Goal: Task Accomplishment & Management: Manage account settings

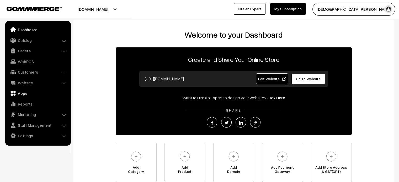
click at [29, 93] on link "Apps" at bounding box center [38, 93] width 62 height 9
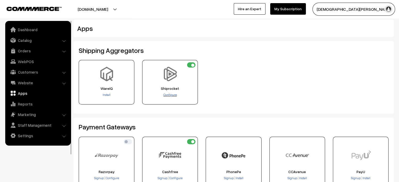
drag, startPoint x: 169, startPoint y: 92, endPoint x: 169, endPoint y: 95, distance: 2.9
click at [169, 95] on div "Shiprocket Configure" at bounding box center [170, 82] width 56 height 45
click at [169, 95] on span "Configure" at bounding box center [169, 95] width 13 height 4
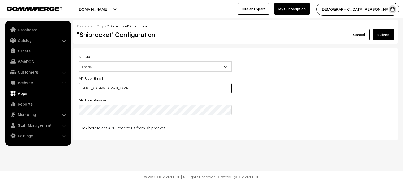
click at [83, 86] on input "Chaitanyagrover07@gmail.com" at bounding box center [155, 88] width 153 height 10
click at [157, 92] on input "chaitanyagrover07@gmail.com" at bounding box center [155, 88] width 153 height 10
type input "chaitanyagrover07@gmail.com"
click at [152, 89] on input "chaitanyagrover07@gmail.com" at bounding box center [155, 88] width 153 height 10
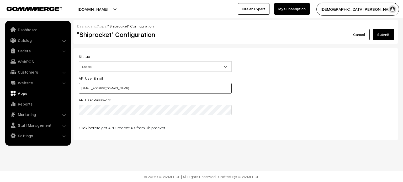
click at [152, 89] on input "chaitanyagrover07@gmail.com" at bounding box center [155, 88] width 153 height 10
click at [384, 36] on button "Submit" at bounding box center [383, 35] width 21 height 12
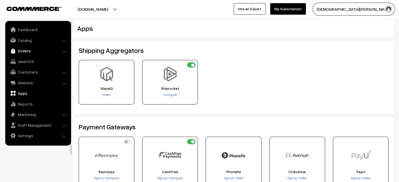
click at [23, 49] on link "Orders" at bounding box center [38, 50] width 62 height 9
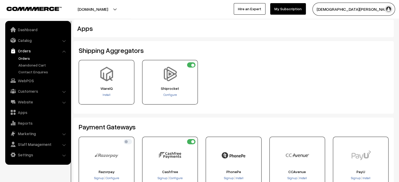
click at [26, 58] on link "Orders" at bounding box center [43, 59] width 52 height 6
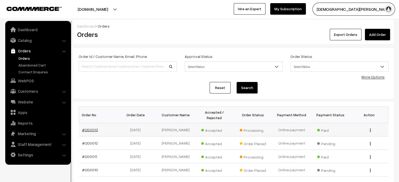
click at [87, 128] on link "#OD0013" at bounding box center [90, 130] width 16 height 4
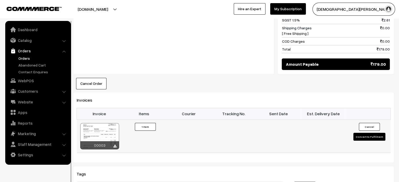
scroll to position [282, 0]
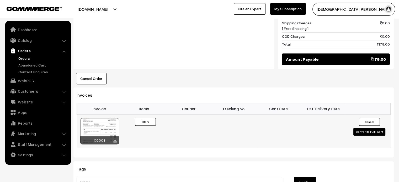
click at [367, 128] on button "Convert to Fulfilment" at bounding box center [369, 132] width 32 height 8
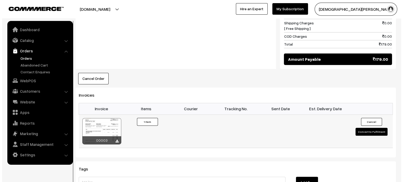
scroll to position [282, 0]
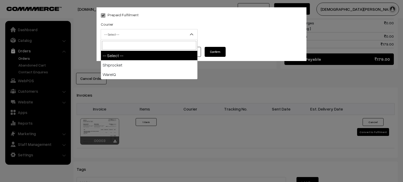
click at [152, 35] on span "-- Select --" at bounding box center [149, 34] width 96 height 9
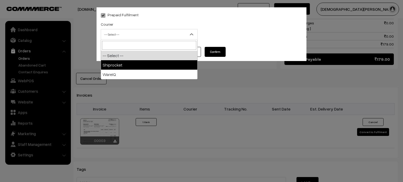
select select "1"
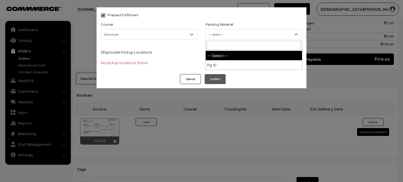
click at [241, 36] on span "-- Select --" at bounding box center [254, 34] width 96 height 9
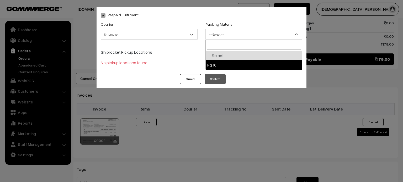
select select "1"
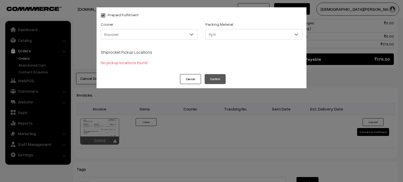
click at [186, 82] on button "Cancel" at bounding box center [190, 79] width 21 height 10
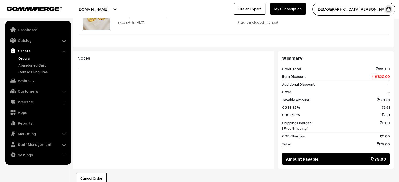
scroll to position [0, 0]
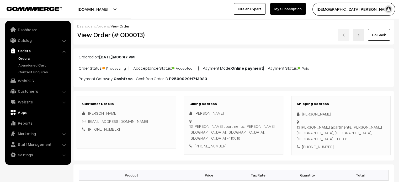
click at [21, 113] on link "Apps" at bounding box center [38, 112] width 62 height 9
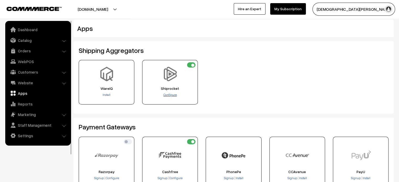
click at [171, 95] on span "Configure" at bounding box center [169, 95] width 13 height 4
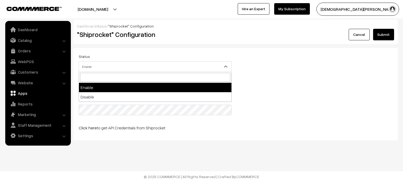
click at [181, 62] on span "Enable" at bounding box center [155, 66] width 152 height 9
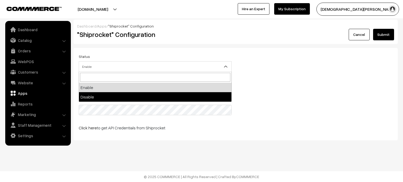
select select "0"
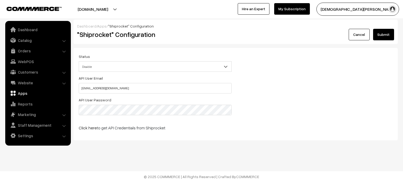
click at [371, 38] on div "Cancel Submit" at bounding box center [343, 35] width 100 height 12
click at [379, 38] on button "Submit" at bounding box center [383, 35] width 21 height 12
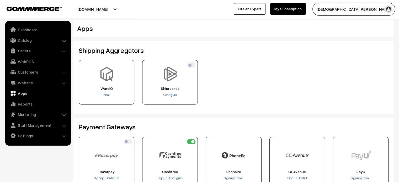
click at [24, 93] on link "Apps" at bounding box center [38, 93] width 62 height 9
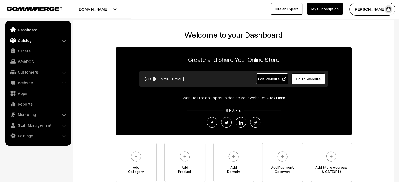
click at [33, 41] on link "Catalog" at bounding box center [38, 40] width 62 height 9
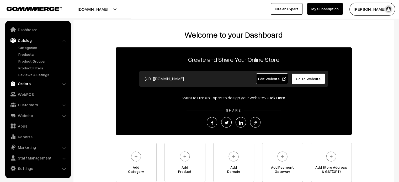
click at [25, 84] on link "Orders" at bounding box center [38, 83] width 62 height 9
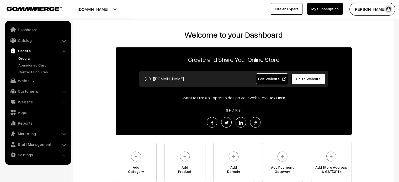
click at [25, 58] on link "Orders" at bounding box center [43, 59] width 52 height 6
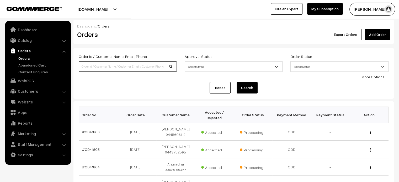
click at [130, 62] on input at bounding box center [128, 66] width 98 height 10
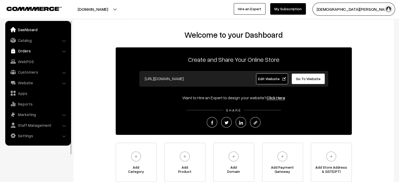
click at [16, 52] on link "Orders" at bounding box center [38, 50] width 62 height 9
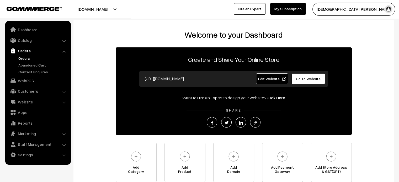
click at [30, 59] on link "Orders" at bounding box center [43, 59] width 52 height 6
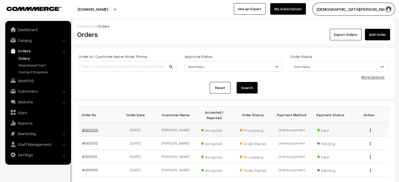
click at [93, 128] on link "#OD0013" at bounding box center [90, 130] width 16 height 4
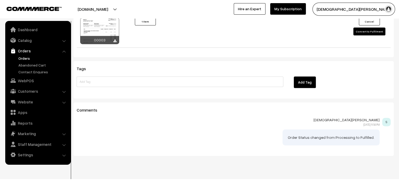
scroll to position [359, 0]
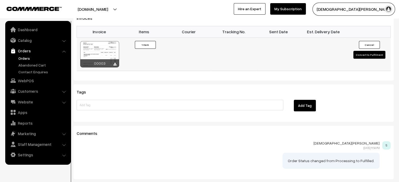
click at [373, 51] on button "Convert to Fulfilment" at bounding box center [369, 55] width 32 height 8
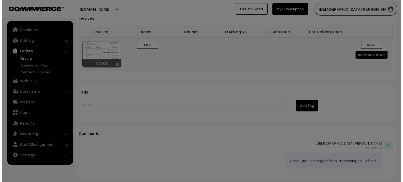
scroll to position [360, 0]
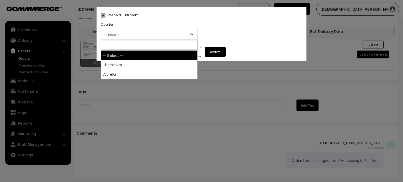
click at [157, 34] on span "-- Select --" at bounding box center [149, 34] width 96 height 9
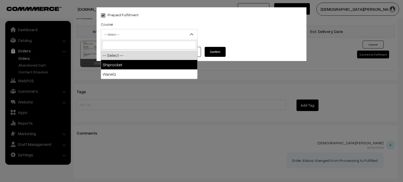
select select "1"
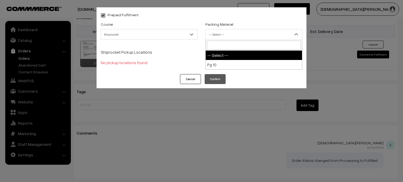
click at [258, 38] on span "-- Select --" at bounding box center [254, 34] width 96 height 9
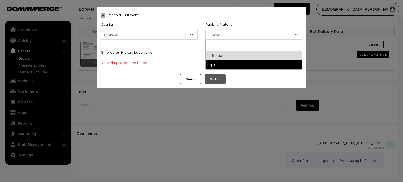
select select "1"
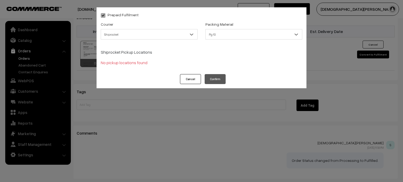
click at [201, 82] on button "Cancel" at bounding box center [190, 79] width 21 height 10
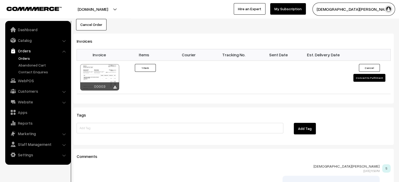
scroll to position [335, 0]
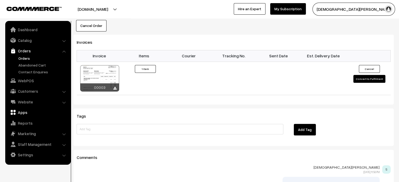
click at [27, 112] on link "Apps" at bounding box center [38, 112] width 62 height 9
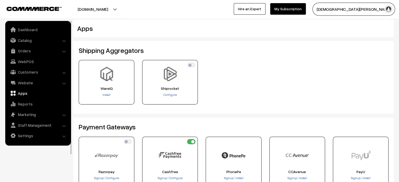
click at [192, 67] on input "checkbox" at bounding box center [191, 64] width 8 height 5
checkbox input "true"
click at [24, 51] on link "Orders" at bounding box center [38, 50] width 62 height 9
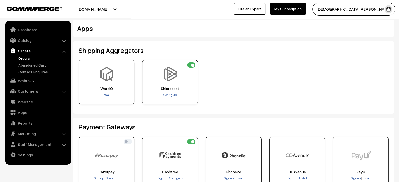
click at [22, 61] on link "Orders" at bounding box center [43, 59] width 52 height 6
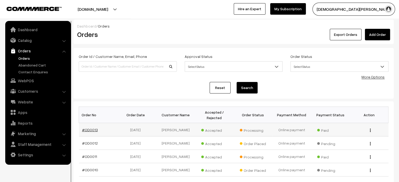
click at [88, 128] on link "#OD0013" at bounding box center [90, 130] width 16 height 4
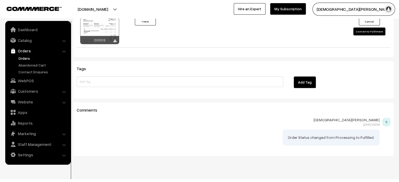
scroll to position [366, 0]
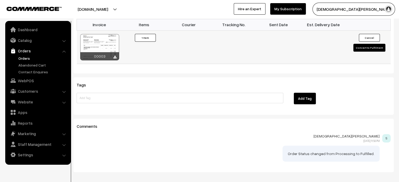
click at [367, 44] on button "Convert to Fulfilment" at bounding box center [369, 48] width 32 height 8
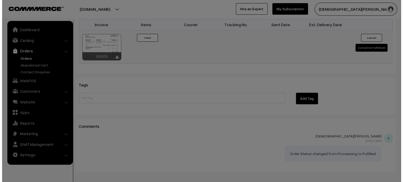
scroll to position [367, 0]
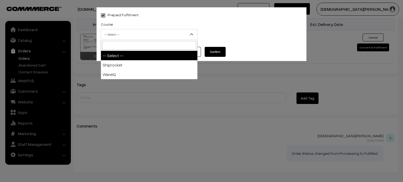
click at [142, 35] on span "-- Select --" at bounding box center [149, 34] width 96 height 9
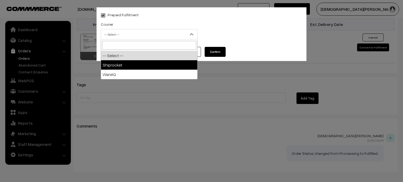
select select "1"
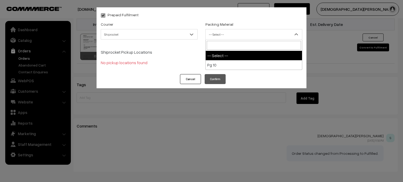
click at [238, 35] on span "-- Select --" at bounding box center [254, 34] width 96 height 9
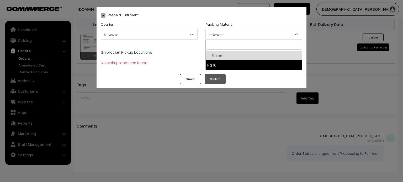
select select "1"
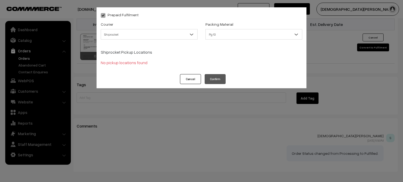
click at [183, 81] on button "Cancel" at bounding box center [190, 79] width 21 height 10
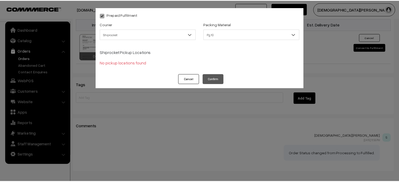
scroll to position [366, 0]
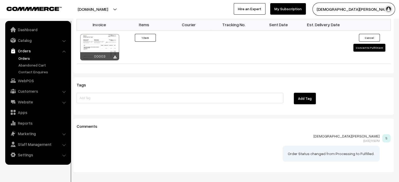
click at [22, 57] on link "Orders" at bounding box center [43, 59] width 52 height 6
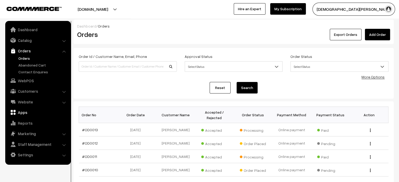
click at [25, 109] on link "Apps" at bounding box center [38, 112] width 62 height 9
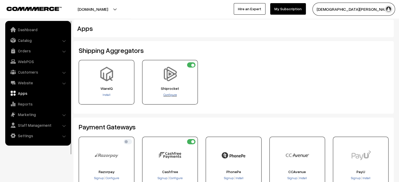
click at [170, 96] on span "Configure" at bounding box center [169, 95] width 13 height 4
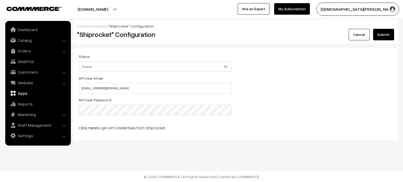
click at [384, 37] on button "Submit" at bounding box center [383, 35] width 21 height 12
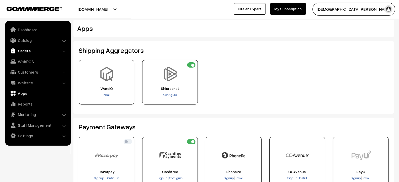
click at [27, 51] on link "Orders" at bounding box center [38, 50] width 62 height 9
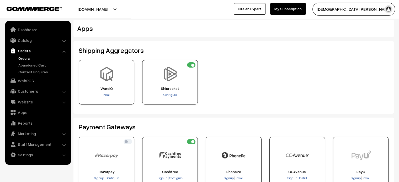
click at [25, 57] on link "Orders" at bounding box center [43, 59] width 52 height 6
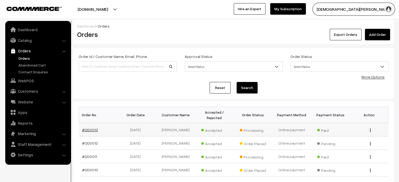
click at [90, 128] on link "#OD0013" at bounding box center [90, 130] width 16 height 4
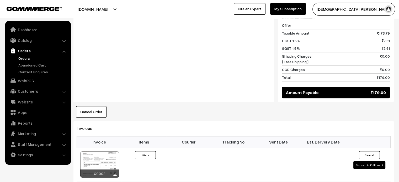
scroll to position [261, 0]
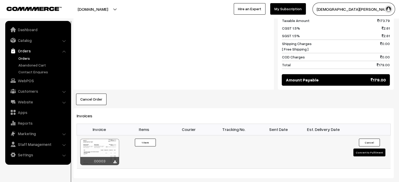
click at [371, 149] on button "Convert to Fulfilment" at bounding box center [369, 153] width 32 height 8
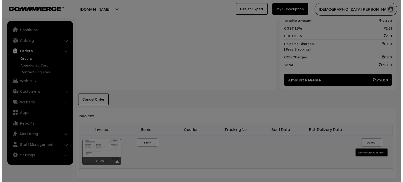
scroll to position [261, 0]
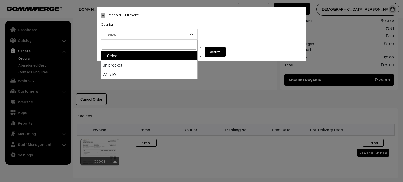
click at [148, 37] on span "-- Select --" at bounding box center [149, 34] width 96 height 9
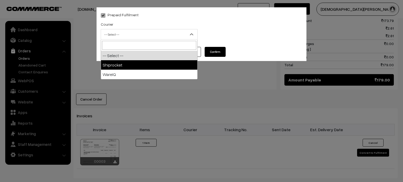
select select "1"
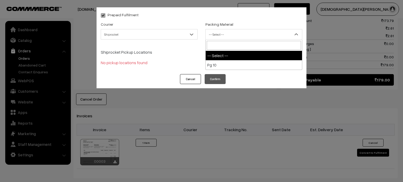
click at [218, 32] on span "-- Select --" at bounding box center [254, 34] width 96 height 9
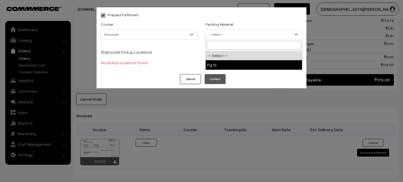
select select "1"
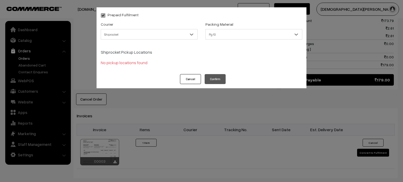
click at [176, 56] on div "Shiprocket Pickup Locations No pickup locations found" at bounding box center [201, 54] width 201 height 23
click at [186, 86] on div "Cancel Confirm" at bounding box center [202, 81] width 210 height 14
click at [187, 79] on button "Cancel" at bounding box center [190, 79] width 21 height 10
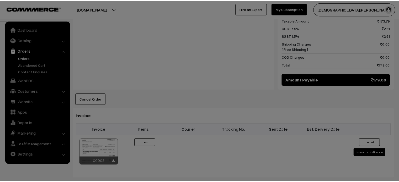
scroll to position [261, 0]
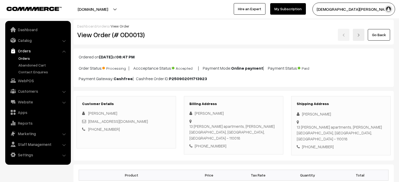
scroll to position [261, 0]
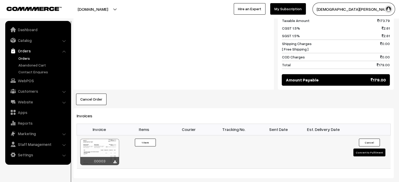
click at [375, 149] on button "Convert to Fulfilment" at bounding box center [369, 153] width 32 height 8
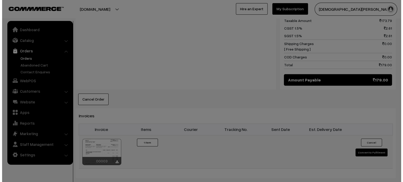
scroll to position [261, 0]
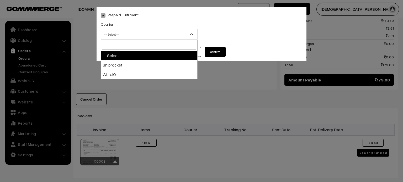
click at [165, 37] on span "-- Select --" at bounding box center [149, 34] width 96 height 9
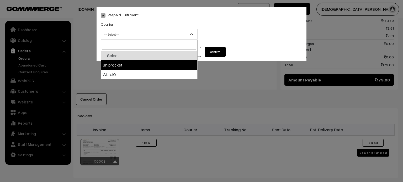
select select "1"
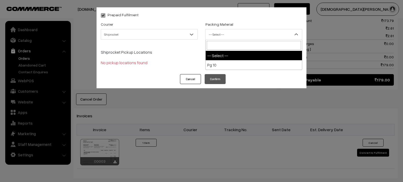
click at [249, 31] on span "-- Select --" at bounding box center [254, 34] width 96 height 9
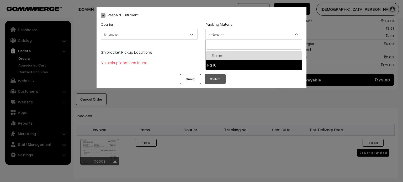
select select "1"
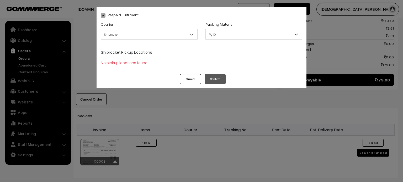
click at [190, 78] on button "Cancel" at bounding box center [190, 79] width 21 height 10
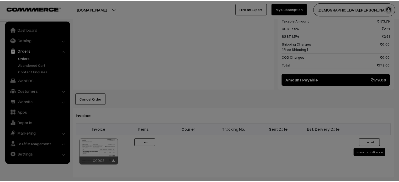
scroll to position [261, 0]
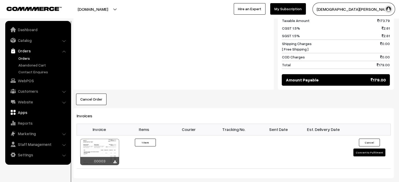
click at [30, 112] on link "Apps" at bounding box center [38, 112] width 62 height 9
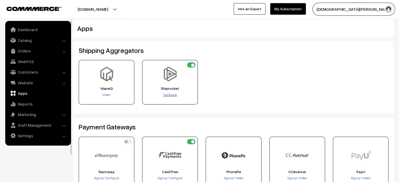
click at [170, 95] on span "Configure" at bounding box center [169, 95] width 13 height 4
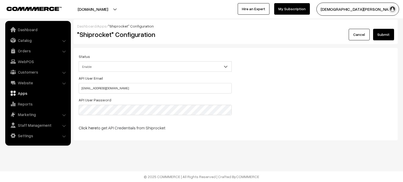
click at [383, 32] on button "Submit" at bounding box center [383, 35] width 21 height 12
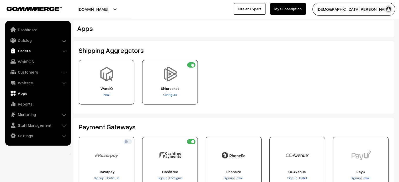
click at [16, 51] on link "Orders" at bounding box center [38, 50] width 62 height 9
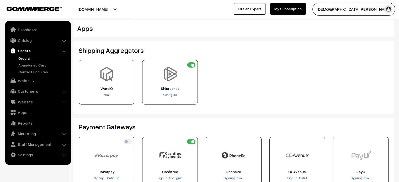
click at [29, 56] on link "Orders" at bounding box center [43, 59] width 52 height 6
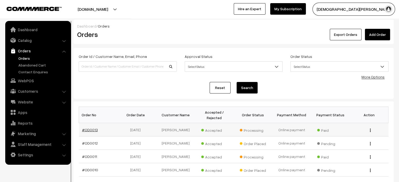
click at [90, 128] on link "#OD0013" at bounding box center [90, 130] width 16 height 4
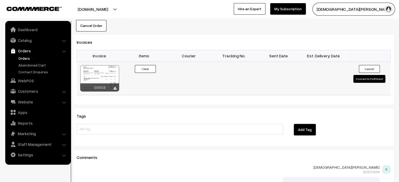
click at [372, 75] on button "Convert to Fulfilment" at bounding box center [369, 79] width 32 height 8
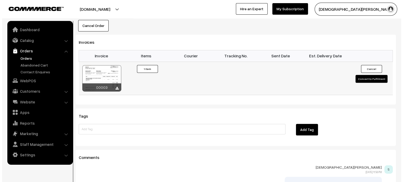
scroll to position [335, 0]
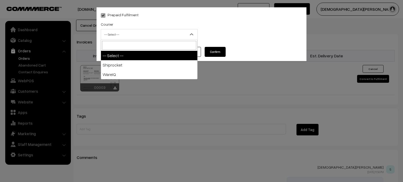
click at [151, 30] on span "-- Select --" at bounding box center [149, 34] width 96 height 9
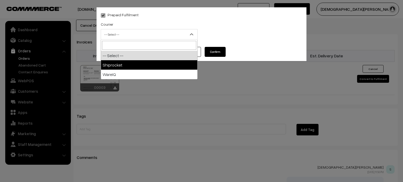
select select "1"
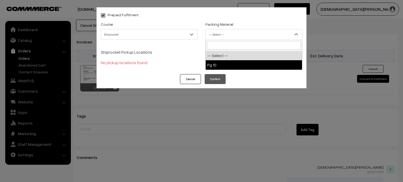
drag, startPoint x: 254, startPoint y: 35, endPoint x: 226, endPoint y: 63, distance: 39.5
select select "1"
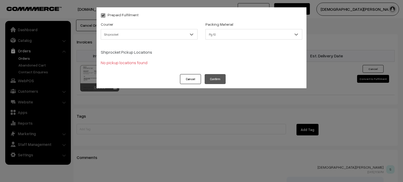
click at [226, 63] on p "No pickup locations found" at bounding box center [201, 63] width 201 height 6
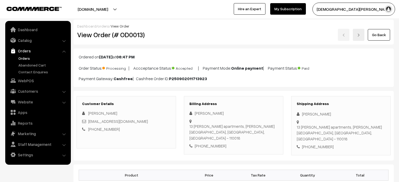
scroll to position [335, 0]
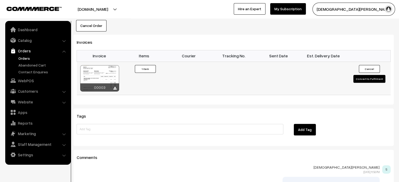
click at [368, 75] on button "Convert to Fulfilment" at bounding box center [369, 79] width 32 height 8
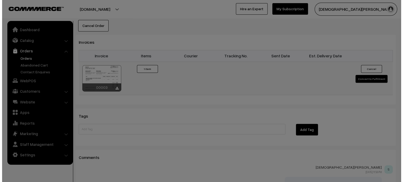
scroll to position [335, 0]
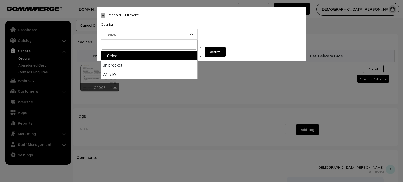
click at [172, 35] on span "-- Select --" at bounding box center [149, 34] width 96 height 9
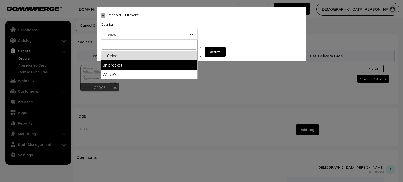
select select "1"
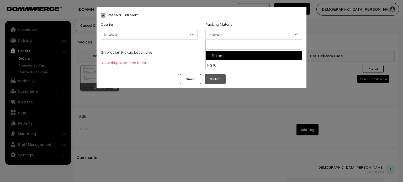
click at [245, 38] on span "-- Select --" at bounding box center [254, 34] width 96 height 9
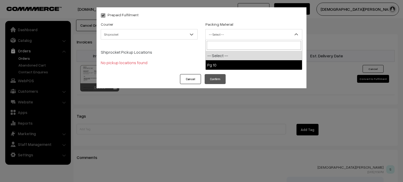
select select "1"
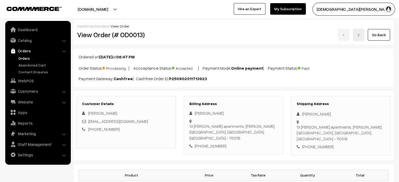
scroll to position [335, 0]
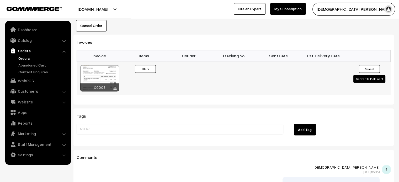
click at [367, 75] on button "Convert to Fulfilment" at bounding box center [369, 79] width 32 height 8
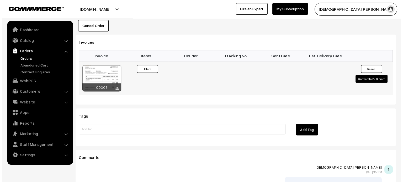
scroll to position [335, 0]
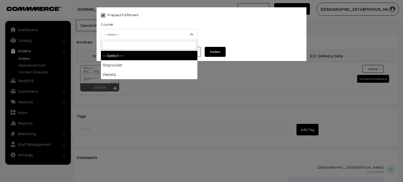
click at [186, 33] on span "-- Select --" at bounding box center [149, 34] width 96 height 9
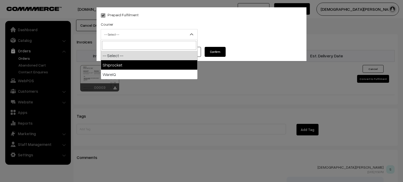
select select "1"
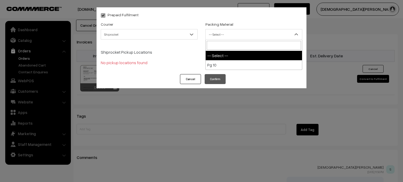
click at [275, 32] on span "-- Select --" at bounding box center [254, 34] width 96 height 9
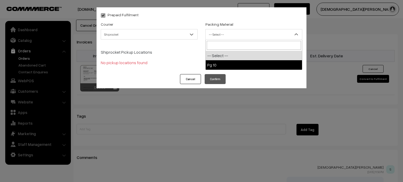
select select "1"
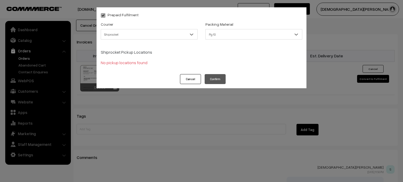
click at [190, 35] on b at bounding box center [191, 34] width 5 height 5
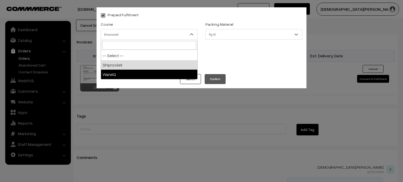
drag, startPoint x: 168, startPoint y: 36, endPoint x: 145, endPoint y: 77, distance: 46.2
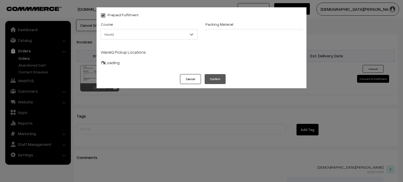
click at [145, 77] on div "Cancel Confirm" at bounding box center [202, 81] width 210 height 14
click at [172, 31] on span "WareIQ" at bounding box center [149, 34] width 96 height 9
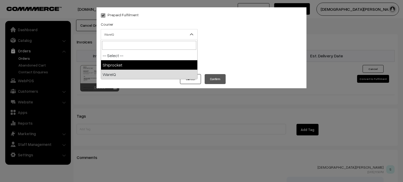
select select "1"
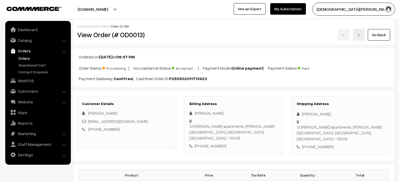
scroll to position [335, 0]
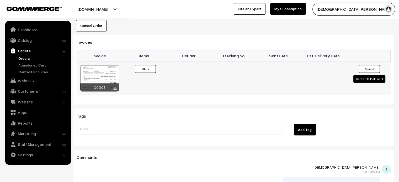
click at [361, 75] on button "Convert to Fulfilment" at bounding box center [369, 79] width 32 height 8
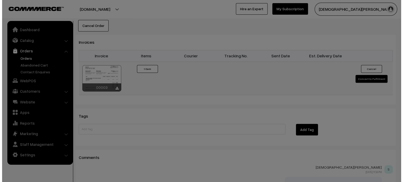
scroll to position [335, 0]
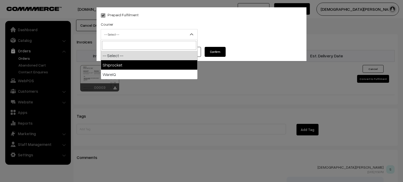
drag, startPoint x: 146, startPoint y: 35, endPoint x: 127, endPoint y: 64, distance: 34.9
select select "1"
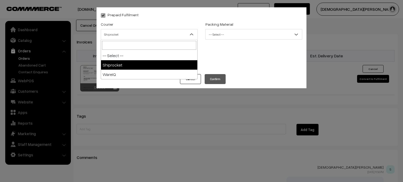
drag, startPoint x: 184, startPoint y: 35, endPoint x: 141, endPoint y: 65, distance: 52.3
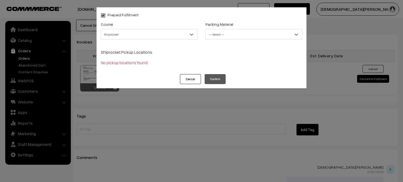
click at [141, 65] on p "No pickup locations found" at bounding box center [201, 63] width 201 height 6
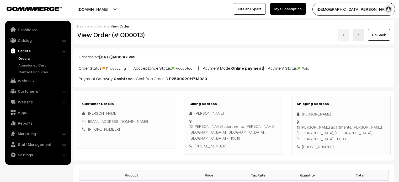
scroll to position [335, 0]
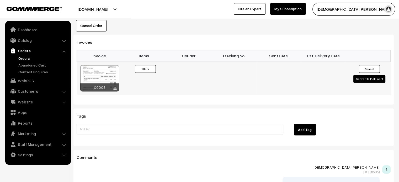
click at [360, 75] on button "Convert to Fulfilment" at bounding box center [369, 79] width 32 height 8
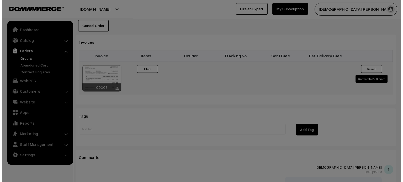
scroll to position [335, 0]
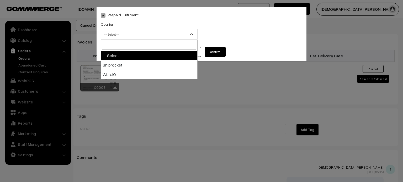
click at [162, 35] on span "-- Select --" at bounding box center [149, 34] width 96 height 9
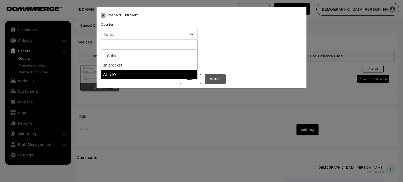
click at [159, 32] on span "WareIQ" at bounding box center [149, 34] width 96 height 9
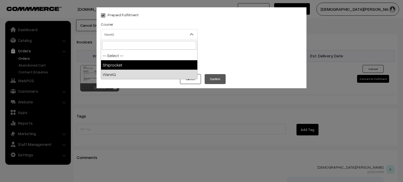
select select "1"
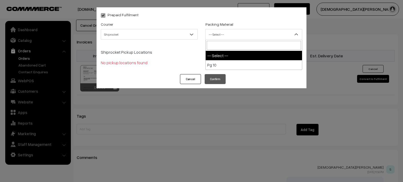
click at [243, 34] on span "-- Select --" at bounding box center [254, 34] width 96 height 9
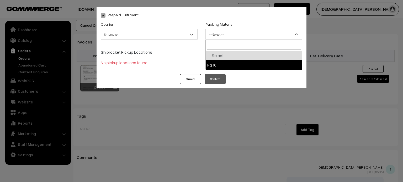
select select "1"
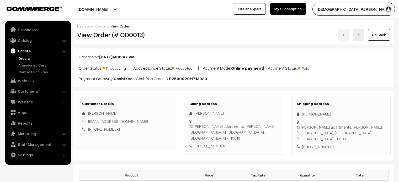
scroll to position [335, 0]
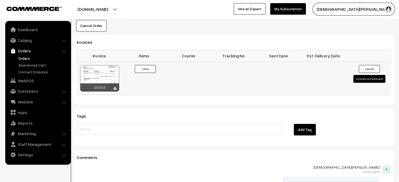
click at [371, 75] on button "Convert to Fulfilment" at bounding box center [369, 79] width 32 height 8
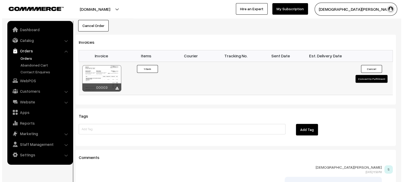
scroll to position [335, 0]
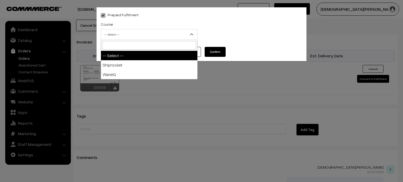
click at [155, 36] on span "-- Select --" at bounding box center [149, 34] width 96 height 9
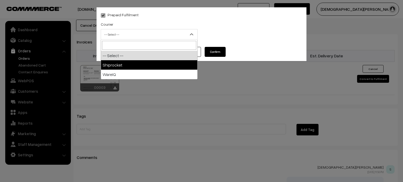
select select "1"
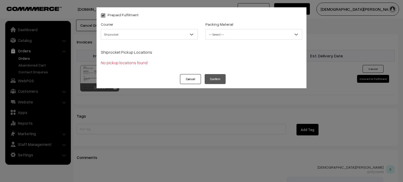
click at [189, 78] on button "Cancel" at bounding box center [190, 79] width 21 height 10
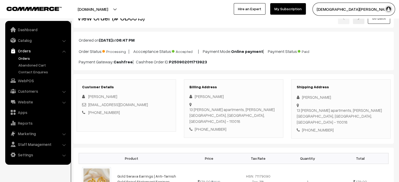
scroll to position [17, 0]
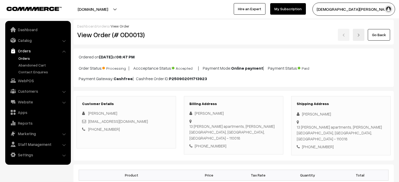
scroll to position [17, 0]
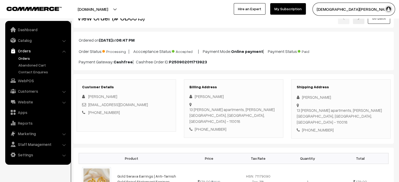
click at [27, 59] on link "Orders" at bounding box center [43, 59] width 52 height 6
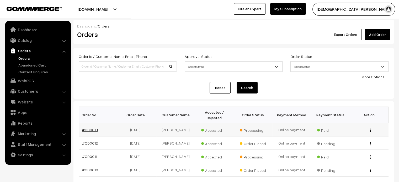
click at [88, 128] on link "#OD0013" at bounding box center [90, 130] width 16 height 4
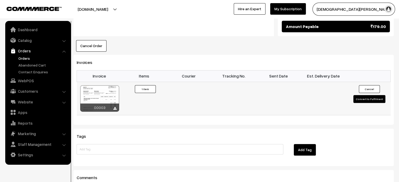
scroll to position [315, 0]
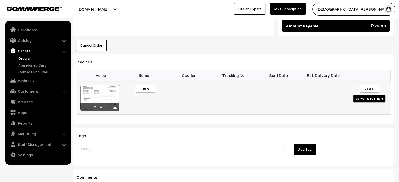
click at [365, 95] on button "Convert to Fulfilment" at bounding box center [369, 99] width 32 height 8
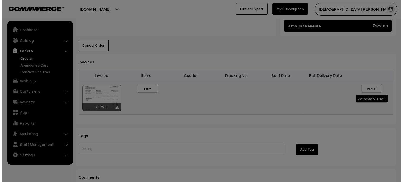
scroll to position [316, 0]
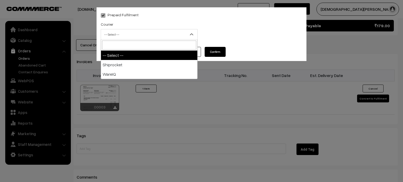
click at [167, 34] on span "-- Select --" at bounding box center [149, 34] width 96 height 9
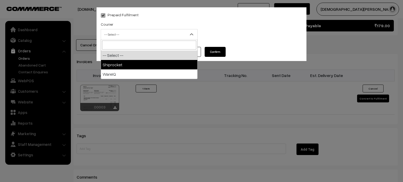
select select "1"
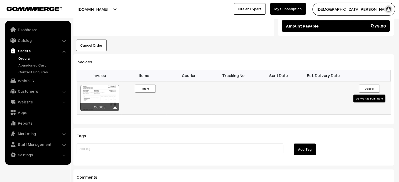
click at [368, 95] on button "Convert to Fulfilment" at bounding box center [369, 99] width 32 height 8
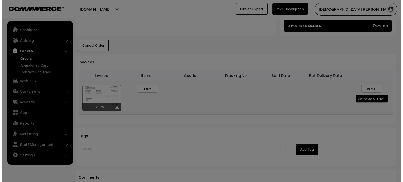
scroll to position [316, 0]
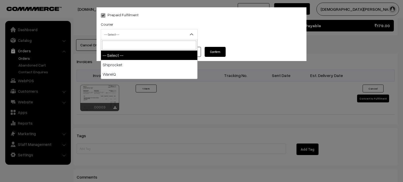
click at [183, 36] on span "-- Select --" at bounding box center [149, 34] width 96 height 9
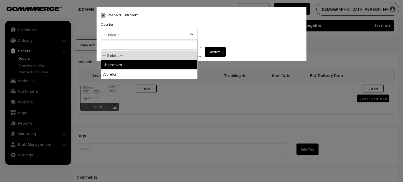
select select "1"
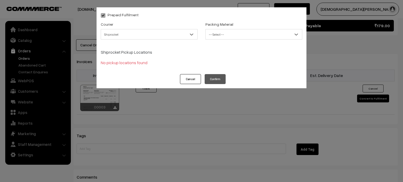
click at [188, 74] on div "Prepaid Fulfilment Courier -- Select -- Shiprocket WareIQ Shiprocket -- Select …" at bounding box center [202, 40] width 210 height 67
click at [187, 77] on button "Cancel" at bounding box center [190, 79] width 21 height 10
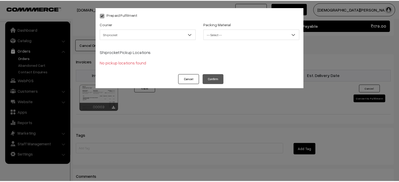
scroll to position [315, 0]
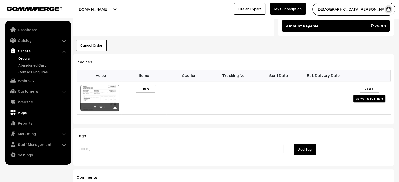
click at [26, 113] on link "Apps" at bounding box center [38, 112] width 62 height 9
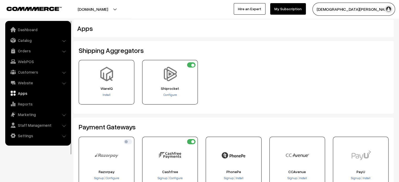
click at [170, 97] on span "Configure" at bounding box center [169, 95] width 13 height 4
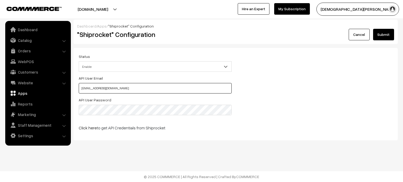
click at [111, 86] on input "[EMAIL_ADDRESS][DOMAIN_NAME]" at bounding box center [155, 88] width 153 height 10
paste input "C"
type input "[EMAIL_ADDRESS][DOMAIN_NAME]"
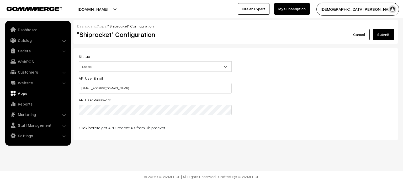
click at [316, 86] on div "API User Email [EMAIL_ADDRESS][DOMAIN_NAME] API User Password Click here to get…" at bounding box center [236, 105] width 322 height 60
click at [375, 34] on button "Submit" at bounding box center [383, 35] width 21 height 12
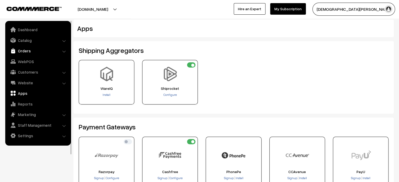
click at [24, 49] on link "Orders" at bounding box center [38, 50] width 62 height 9
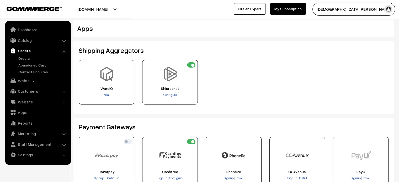
click at [25, 55] on link "Orders" at bounding box center [38, 50] width 62 height 9
click at [25, 58] on link "Orders" at bounding box center [43, 59] width 52 height 6
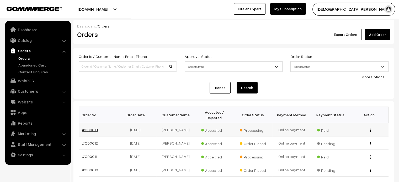
click at [84, 128] on link "#OD0013" at bounding box center [90, 130] width 16 height 4
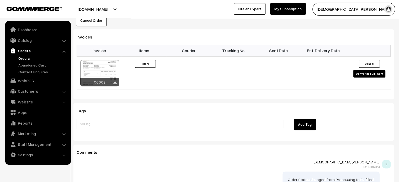
scroll to position [334, 0]
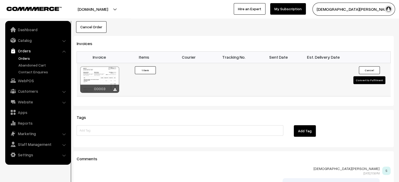
click at [369, 76] on button "Convert to Fulfilment" at bounding box center [369, 80] width 32 height 8
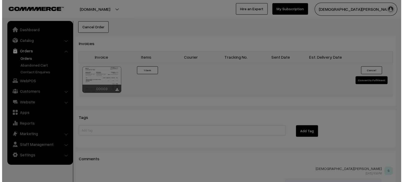
scroll to position [334, 0]
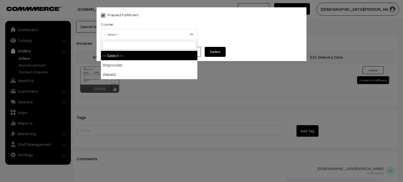
click at [165, 36] on span "-- Select --" at bounding box center [149, 34] width 96 height 9
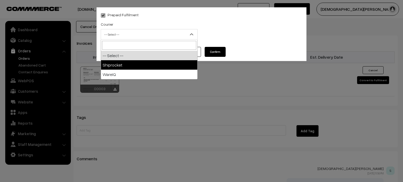
select select "1"
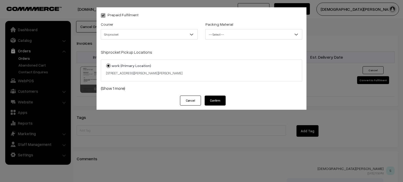
click at [196, 102] on button "Cancel" at bounding box center [190, 101] width 21 height 10
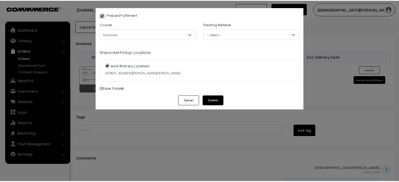
scroll to position [334, 0]
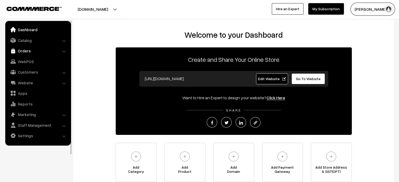
click at [35, 51] on link "Orders" at bounding box center [38, 50] width 62 height 9
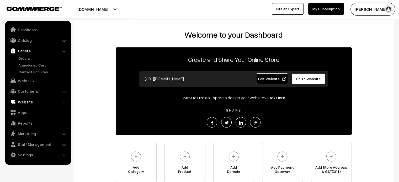
click at [29, 102] on link "Website" at bounding box center [38, 101] width 62 height 9
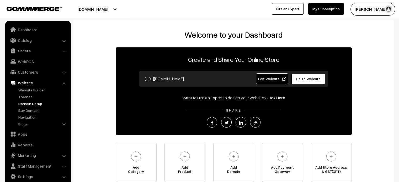
click at [32, 105] on link "Domain Setup" at bounding box center [43, 104] width 52 height 6
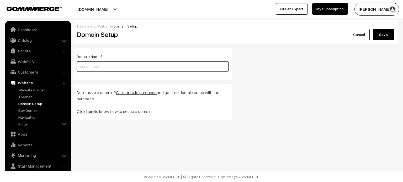
click at [112, 64] on input "text" at bounding box center [153, 66] width 152 height 10
paste input "avanysilks.com"
type input "avanysilks.com"
click at [384, 36] on button "Save" at bounding box center [383, 35] width 21 height 12
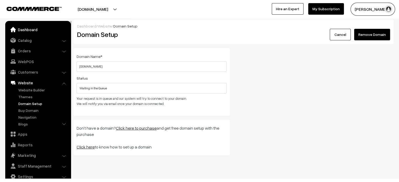
click at [25, 32] on link "Dashboard" at bounding box center [38, 29] width 62 height 9
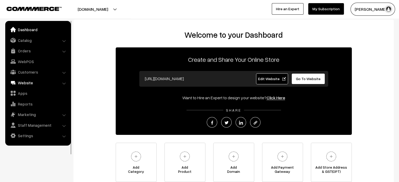
click at [26, 83] on link "Website" at bounding box center [38, 82] width 62 height 9
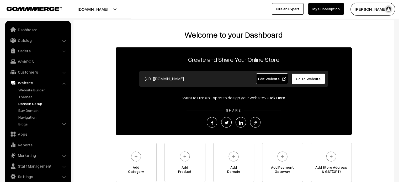
click at [30, 104] on link "Domain Setup" at bounding box center [43, 104] width 52 height 6
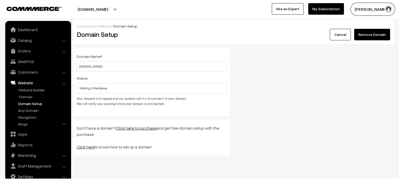
click at [87, 146] on link "Click here" at bounding box center [86, 147] width 18 height 5
click at [25, 103] on link "Domain Setup" at bounding box center [43, 104] width 52 height 6
click at [26, 98] on link "Themes" at bounding box center [43, 97] width 52 height 6
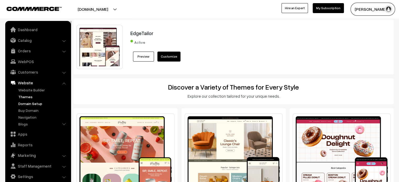
click at [28, 102] on link "Domain Setup" at bounding box center [43, 104] width 52 height 6
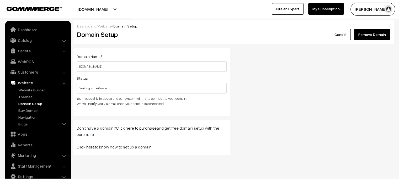
click at [269, 93] on div "Domain Name * avanysilks.com Please enter a valid domain name ! Status Waiting …" at bounding box center [234, 103] width 328 height 111
click at [32, 28] on link "Dashboard" at bounding box center [38, 29] width 62 height 9
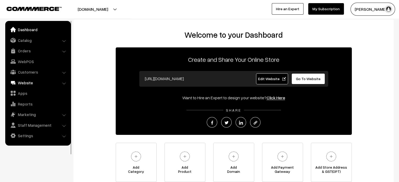
click at [29, 82] on link "Website" at bounding box center [38, 82] width 62 height 9
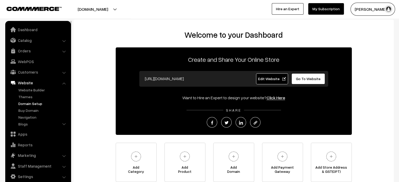
click at [29, 103] on link "Domain Setup" at bounding box center [43, 104] width 52 height 6
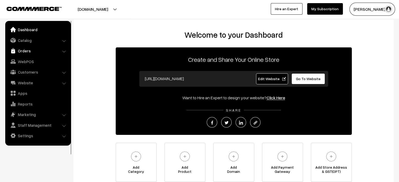
click at [27, 51] on link "Orders" at bounding box center [38, 50] width 62 height 9
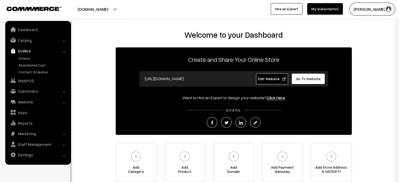
click at [26, 62] on ul "Orders" at bounding box center [38, 65] width 63 height 19
click at [26, 60] on link "Orders" at bounding box center [43, 59] width 52 height 6
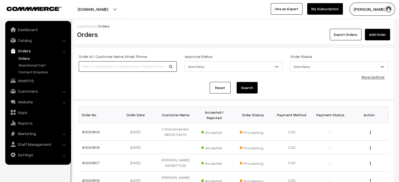
click at [129, 67] on input at bounding box center [128, 66] width 98 height 10
click at [131, 67] on input at bounding box center [128, 66] width 98 height 10
type input "9600126239"
click at [242, 84] on button "Search" at bounding box center [247, 88] width 21 height 12
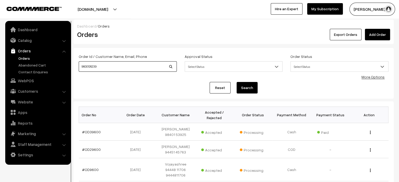
click at [106, 66] on input "9600126239" at bounding box center [128, 66] width 98 height 10
click at [242, 86] on button "Search" at bounding box center [247, 88] width 21 height 12
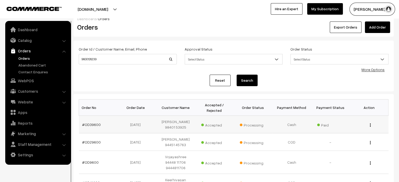
scroll to position [5, 0]
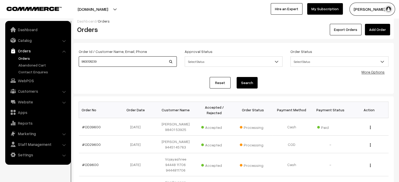
click at [119, 64] on input "9600126239" at bounding box center [128, 61] width 98 height 10
click at [115, 68] on div "Order Id / Customer Name, Email, Phone 9600126239" at bounding box center [128, 59] width 106 height 22
click at [109, 64] on input "9600126239" at bounding box center [128, 61] width 98 height 10
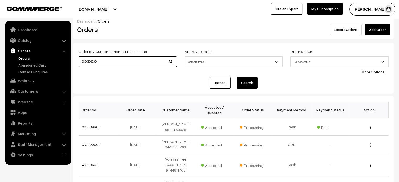
click at [109, 64] on input "9600126239" at bounding box center [128, 61] width 98 height 10
type input "8073158259"
click at [252, 81] on button "Search" at bounding box center [247, 83] width 21 height 12
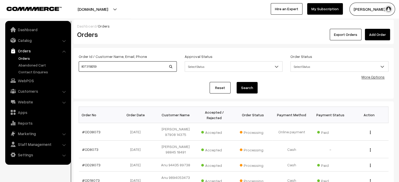
click at [118, 68] on input "8073158259" at bounding box center [128, 66] width 98 height 10
click at [22, 56] on link "Orders" at bounding box center [43, 59] width 52 height 6
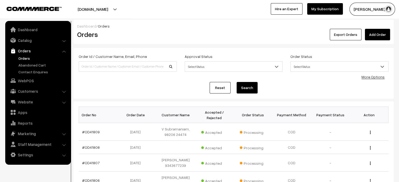
click at [115, 74] on div "Order Id / Customer Name, Email, Phone" at bounding box center [128, 64] width 106 height 22
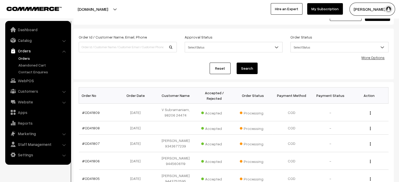
scroll to position [20, 0]
click at [116, 66] on div "Reset Search" at bounding box center [234, 68] width 310 height 12
click at [114, 68] on div "Reset Search" at bounding box center [234, 68] width 310 height 12
click at [41, 102] on link "Website" at bounding box center [38, 101] width 62 height 9
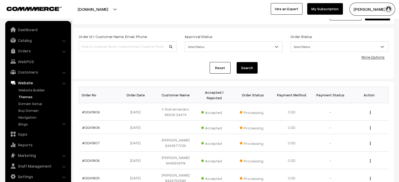
click at [25, 95] on link "Themes" at bounding box center [43, 97] width 52 height 6
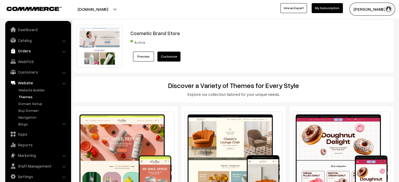
click at [20, 48] on link "Orders" at bounding box center [38, 50] width 62 height 9
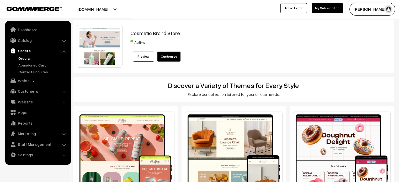
click at [29, 59] on link "Orders" at bounding box center [43, 59] width 52 height 6
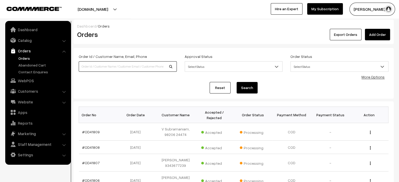
click at [120, 67] on input at bounding box center [128, 66] width 98 height 10
click at [123, 67] on input at bounding box center [128, 66] width 98 height 10
paste input "9600126239"
type input "9600126239"
click at [248, 88] on button "Search" at bounding box center [247, 88] width 21 height 12
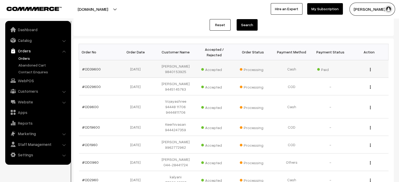
scroll to position [44, 0]
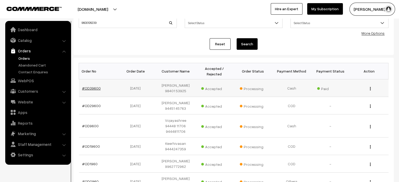
click at [93, 86] on link "#OD39600" at bounding box center [91, 88] width 19 height 4
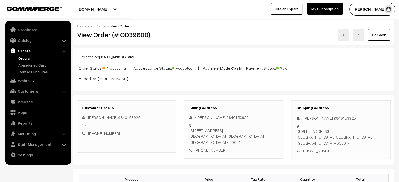
click at [22, 60] on link "Orders" at bounding box center [43, 59] width 52 height 6
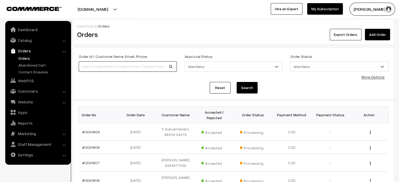
click at [137, 64] on input at bounding box center [128, 66] width 98 height 10
click at [135, 67] on input at bounding box center [128, 66] width 98 height 10
type input "[PERSON_NAME]"
click at [237, 82] on button "Search" at bounding box center [247, 88] width 21 height 12
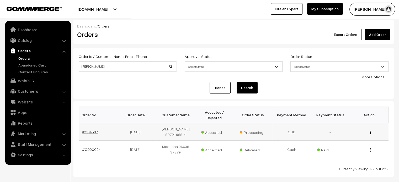
click at [89, 130] on link "#OD4537" at bounding box center [90, 132] width 16 height 4
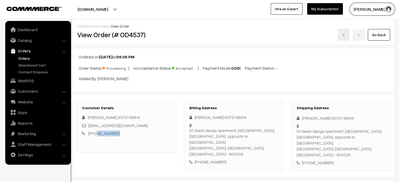
drag, startPoint x: 114, startPoint y: 134, endPoint x: 94, endPoint y: 134, distance: 19.4
click at [94, 134] on div "+91 8072198814" at bounding box center [126, 134] width 88 height 6
copy link "8072198814"
click at [102, 27] on link "orders" at bounding box center [104, 26] width 12 height 4
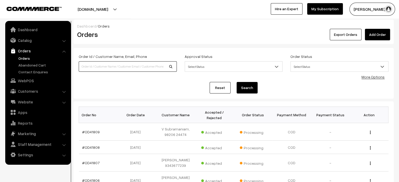
paste input "8072198814"
click at [120, 66] on input "8072198814" at bounding box center [128, 66] width 98 height 10
type input "8072198814"
click at [253, 87] on button "Search" at bounding box center [247, 88] width 21 height 12
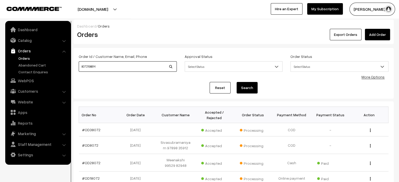
click at [95, 69] on input "8072198814" at bounding box center [128, 66] width 98 height 10
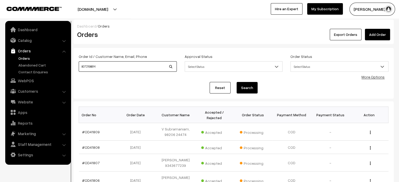
click at [105, 66] on input "8072198814" at bounding box center [128, 66] width 98 height 10
click at [118, 65] on input at bounding box center [128, 66] width 98 height 10
type input "4180"
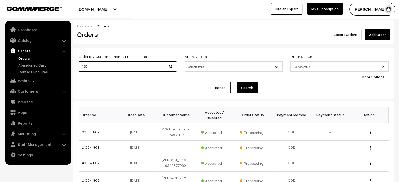
click at [237, 82] on button "Search" at bounding box center [247, 88] width 21 height 12
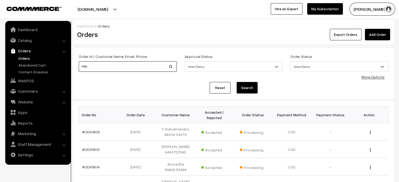
click at [118, 65] on input "4180" at bounding box center [128, 66] width 98 height 10
type input "41803"
click at [237, 82] on button "Search" at bounding box center [247, 88] width 21 height 12
click at [110, 67] on input "41803" at bounding box center [128, 66] width 98 height 10
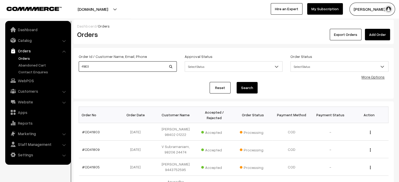
click at [110, 67] on input "41803" at bounding box center [128, 66] width 98 height 10
click at [110, 66] on input at bounding box center [128, 66] width 98 height 10
type input "madhan@commmerce.com"
click at [237, 82] on button "Search" at bounding box center [247, 88] width 21 height 12
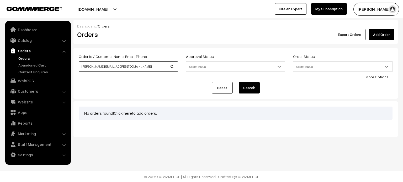
click at [124, 68] on input "madhan@commmerce.com" at bounding box center [128, 66] width 99 height 10
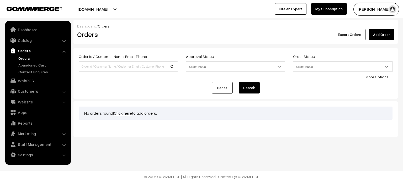
click at [101, 29] on div "Orders" at bounding box center [127, 35] width 108 height 12
click at [101, 28] on span "Orders" at bounding box center [104, 26] width 12 height 4
click at [26, 58] on link "Orders" at bounding box center [43, 59] width 52 height 6
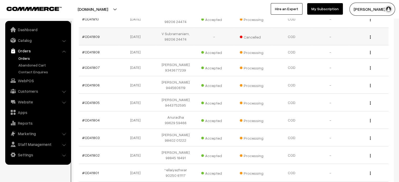
scroll to position [164, 0]
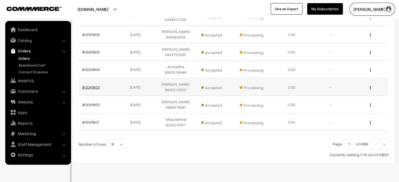
click at [90, 85] on link "#OD41803" at bounding box center [91, 87] width 18 height 4
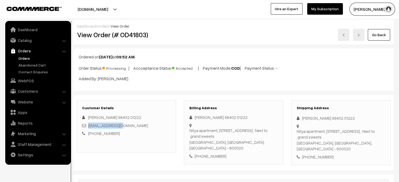
drag, startPoint x: 126, startPoint y: 125, endPoint x: 88, endPoint y: 128, distance: 37.9
click at [88, 128] on div "[EMAIL_ADDRESS][DOMAIN_NAME]" at bounding box center [126, 126] width 88 height 6
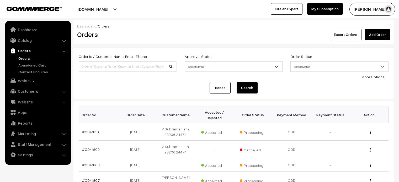
scroll to position [164, 0]
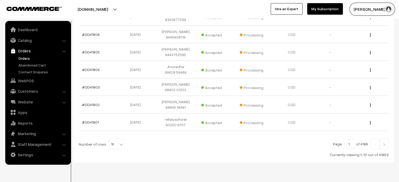
click at [384, 143] on img at bounding box center [384, 144] width 5 height 3
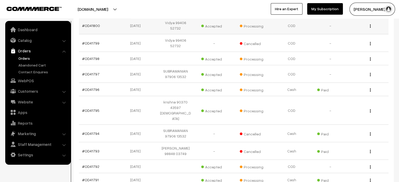
scroll to position [151, 0]
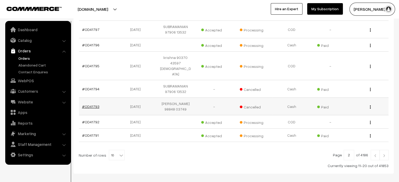
click at [91, 104] on link "#OD41793" at bounding box center [90, 106] width 17 height 4
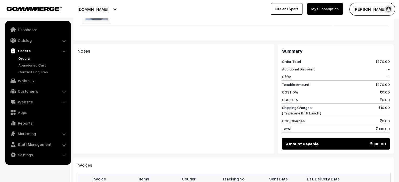
scroll to position [243, 0]
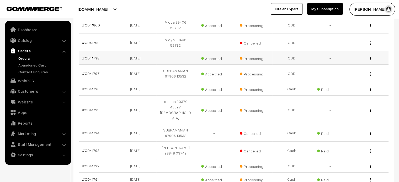
scroll to position [151, 0]
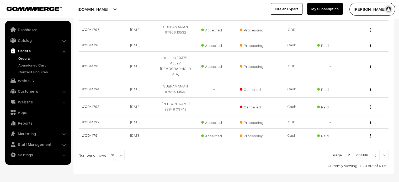
click at [384, 154] on img at bounding box center [384, 155] width 5 height 3
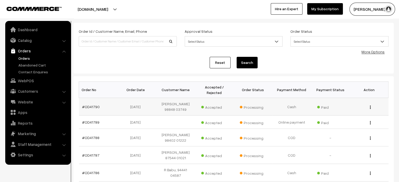
scroll to position [26, 0]
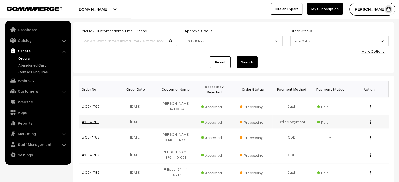
click at [89, 120] on link "#OD41789" at bounding box center [90, 122] width 17 height 4
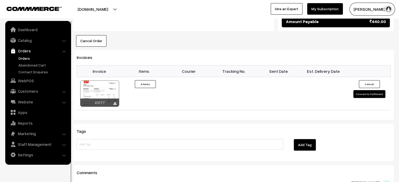
scroll to position [348, 0]
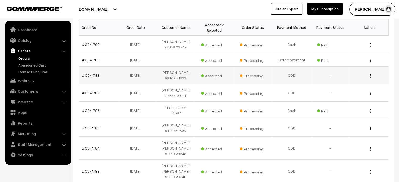
scroll to position [159, 0]
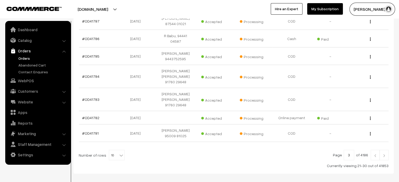
click at [386, 154] on img at bounding box center [384, 155] width 5 height 3
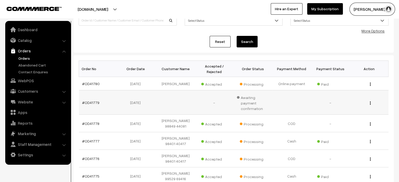
scroll to position [48, 0]
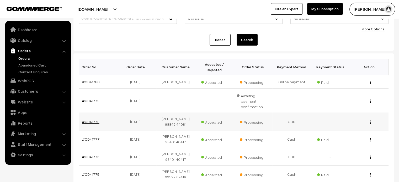
click at [96, 120] on link "#OD41778" at bounding box center [90, 122] width 17 height 4
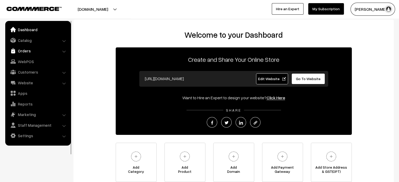
click at [21, 52] on link "Orders" at bounding box center [38, 50] width 62 height 9
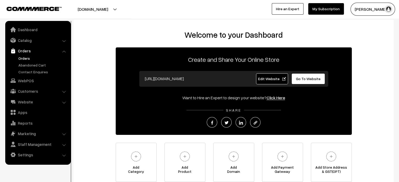
click at [19, 58] on link "Orders" at bounding box center [43, 59] width 52 height 6
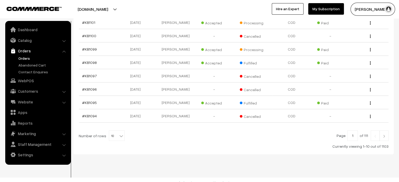
scroll to position [108, 0]
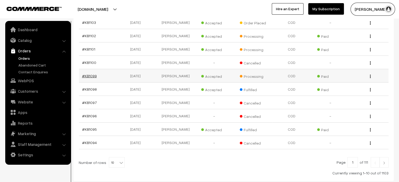
click at [89, 74] on link "#KB1099" at bounding box center [89, 76] width 15 height 4
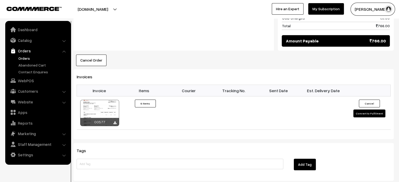
scroll to position [434, 0]
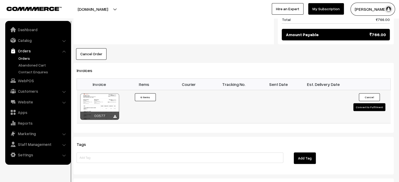
click at [92, 94] on div at bounding box center [99, 107] width 39 height 26
click at [25, 154] on link "Settings" at bounding box center [38, 154] width 62 height 9
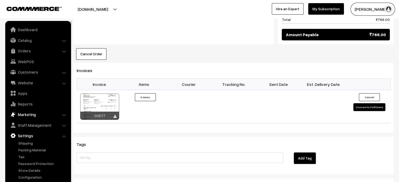
click at [28, 116] on link "Marketing" at bounding box center [38, 114] width 62 height 9
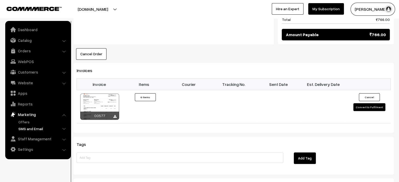
click at [34, 129] on link "SMS and Email" at bounding box center [43, 129] width 52 height 6
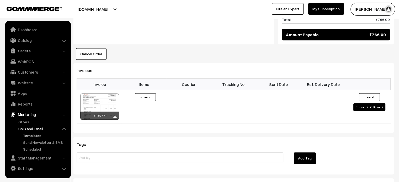
click at [33, 134] on link "Templates" at bounding box center [45, 136] width 47 height 6
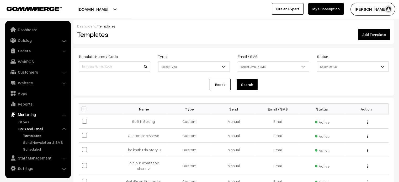
click at [192, 28] on div "Dashboard / Templates" at bounding box center [233, 26] width 313 height 6
click at [199, 47] on div "Dashboard / Templates Templates Add Template Template Name / Code Type Select T…" at bounding box center [233, 157] width 320 height 275
